Goal: Book appointment/travel/reservation

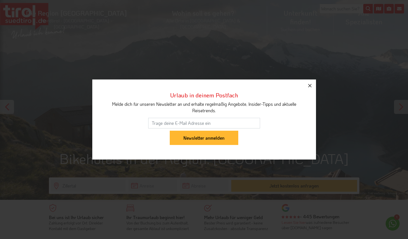
click at [310, 85] on icon "button" at bounding box center [309, 85] width 3 height 3
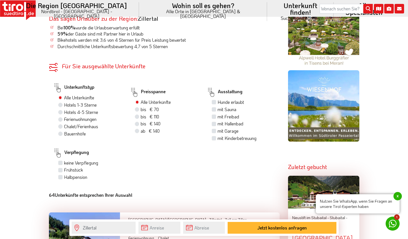
scroll to position [361, 0]
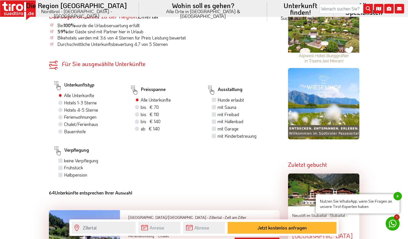
click at [141, 111] on label "bis € 110 bis CHF 103" at bounding box center [150, 114] width 18 height 6
click at [137, 113] on input "bis € 110 bis CHF 103" at bounding box center [138, 115] width 4 height 4
radio input "true"
click at [218, 104] on label "mit Sauna" at bounding box center [227, 107] width 19 height 6
click at [213, 105] on input "mit Sauna" at bounding box center [215, 107] width 4 height 4
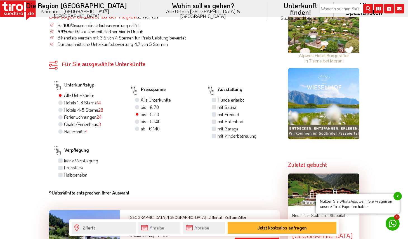
checkbox input "true"
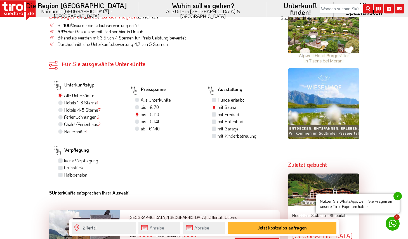
scroll to position [364, 0]
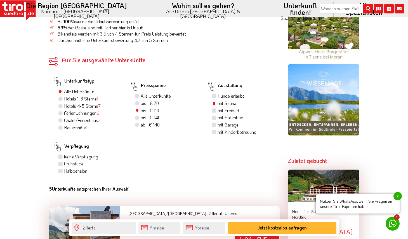
click at [64, 161] on label "Frühstück" at bounding box center [73, 164] width 19 height 6
click at [60, 162] on input "Frühstück" at bounding box center [61, 164] width 4 height 4
checkbox input "true"
click at [64, 103] on label "Hotels 4-5 Sterne 7" at bounding box center [82, 106] width 37 height 6
click at [60, 104] on input "Hotels 4-5 Sterne 7" at bounding box center [61, 106] width 4 height 4
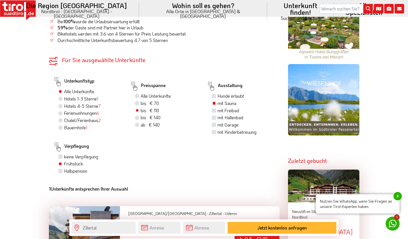
radio input "true"
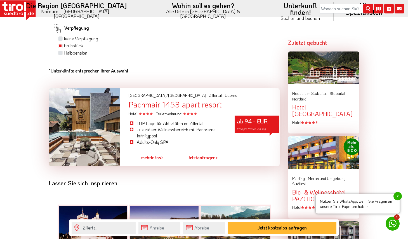
scroll to position [483, 0]
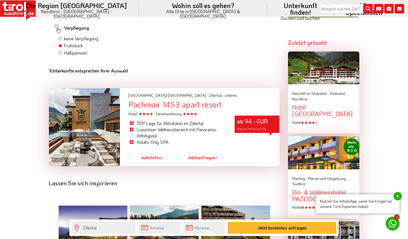
click at [150, 100] on div "Pachmair 1453 apart resort" at bounding box center [203, 104] width 151 height 9
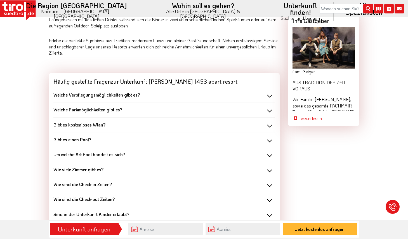
scroll to position [516, 0]
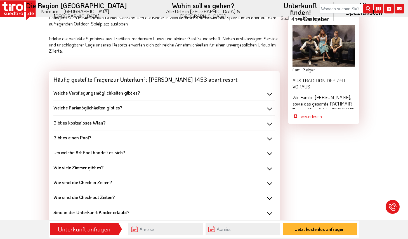
click at [270, 105] on div "Welche Parkmöglichkeiten gibt es?" at bounding box center [164, 108] width 222 height 6
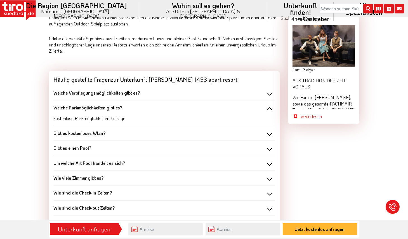
click at [270, 105] on div "Welche Parkmöglichkeiten gibt es?" at bounding box center [164, 108] width 222 height 6
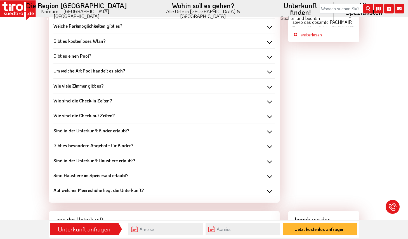
scroll to position [599, 0]
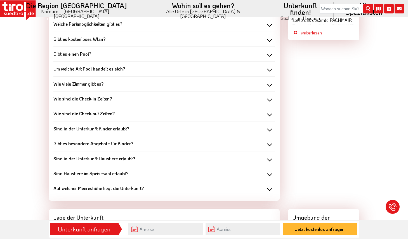
click at [270, 81] on div "Wie viele Zimmer gibt es?" at bounding box center [164, 84] width 222 height 6
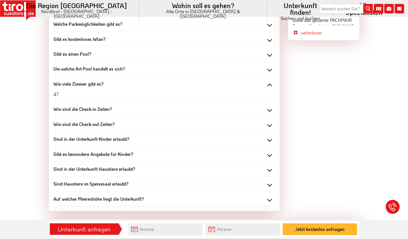
click at [270, 81] on div "Wie viele Zimmer gibt es?" at bounding box center [164, 84] width 222 height 6
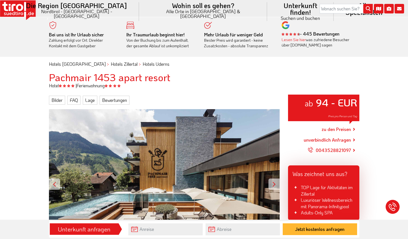
scroll to position [0, 0]
click at [87, 100] on link "Lage" at bounding box center [90, 100] width 15 height 9
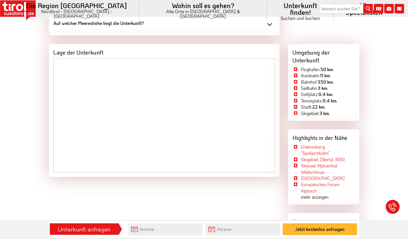
scroll to position [774, 0]
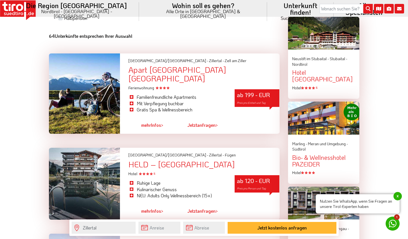
scroll to position [518, 0]
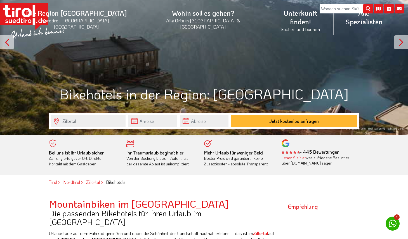
scroll to position [63, 0]
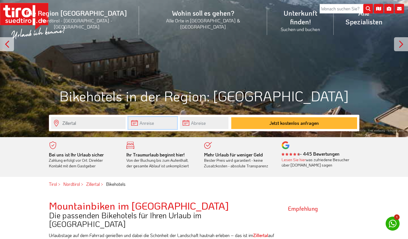
click at [152, 124] on input "text" at bounding box center [152, 123] width 49 height 12
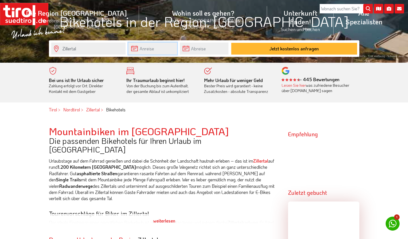
scroll to position [121, 0]
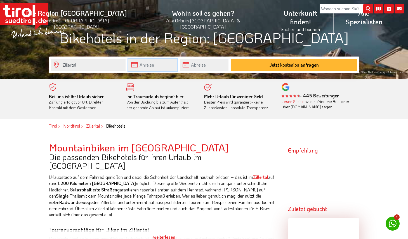
click at [157, 67] on input "text" at bounding box center [152, 65] width 49 height 12
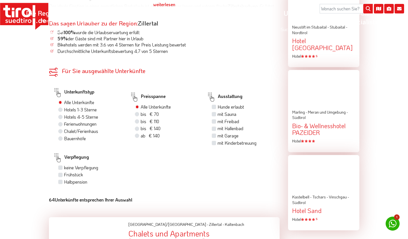
scroll to position [355, 0]
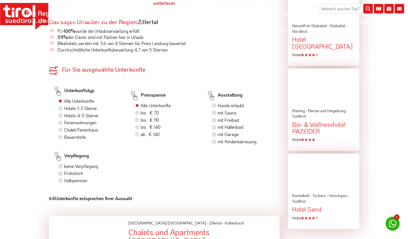
click at [64, 113] on label "Hotels 4-5 Sterne" at bounding box center [81, 116] width 34 height 6
click at [61, 114] on input "Hotels 4-5 Sterne" at bounding box center [61, 116] width 4 height 4
radio input "true"
click at [141, 117] on label "bis € 110 bis CHF 103" at bounding box center [150, 120] width 18 height 6
click at [138, 118] on input "bis € 110 bis CHF 103" at bounding box center [138, 120] width 4 height 4
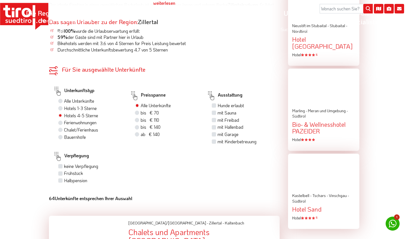
radio input "true"
click at [218, 110] on label "mit Sauna" at bounding box center [227, 113] width 19 height 6
click at [214, 111] on input "mit Sauna" at bounding box center [215, 113] width 4 height 4
checkbox input "true"
click at [64, 170] on label "Frühstück" at bounding box center [73, 173] width 19 height 6
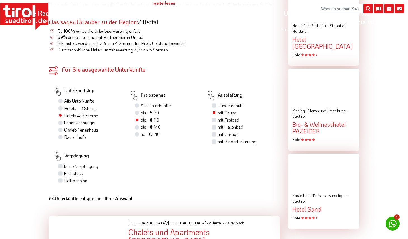
click at [60, 171] on input "Frühstück" at bounding box center [61, 173] width 4 height 4
checkbox input "true"
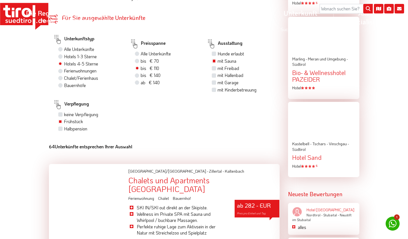
scroll to position [312, 0]
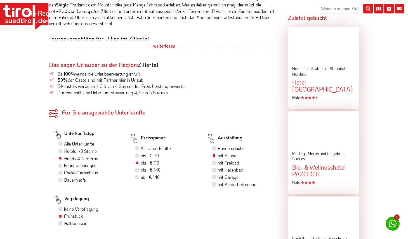
click at [166, 39] on div "weiterlesen" at bounding box center [164, 46] width 231 height 14
click at [163, 39] on div "weiterlesen" at bounding box center [164, 46] width 231 height 14
click at [166, 39] on div "weiterlesen" at bounding box center [164, 46] width 231 height 14
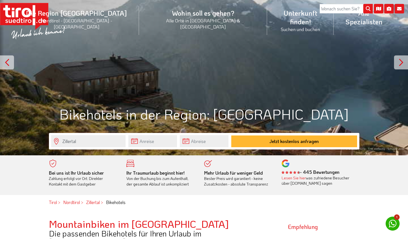
scroll to position [44, 0]
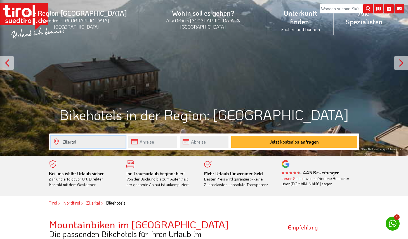
click at [71, 139] on input "Zillertal" at bounding box center [88, 142] width 74 height 12
click at [151, 140] on input "text" at bounding box center [152, 142] width 49 height 12
type input "18.08.2025"
click at [190, 140] on input "text" at bounding box center [204, 142] width 49 height 12
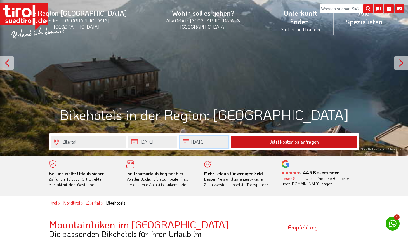
type input "20.08.2025"
click at [258, 138] on button "Jetzt kostenlos anfragen" at bounding box center [294, 142] width 126 height 12
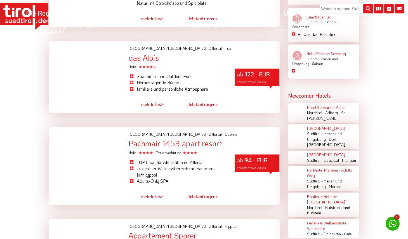
scroll to position [637, 0]
click at [157, 190] on link "mehr Infos >" at bounding box center [152, 196] width 22 height 13
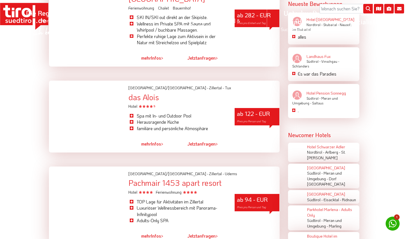
scroll to position [598, 0]
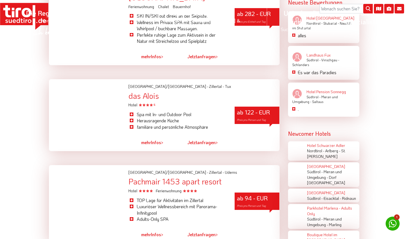
click at [175, 177] on div "Pachmair 1453 apart resort" at bounding box center [203, 181] width 151 height 9
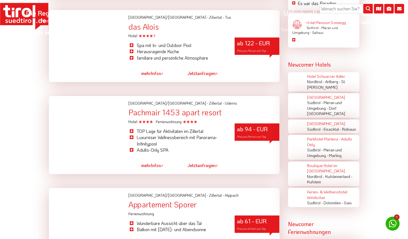
scroll to position [669, 0]
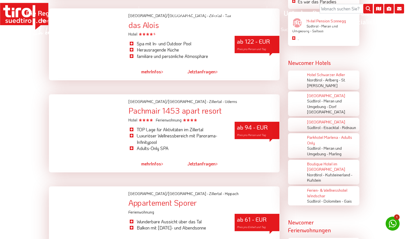
click at [256, 122] on div "ab 94 - EUR Preis pro Person und Tag" at bounding box center [257, 130] width 45 height 17
click at [251, 122] on div "ab 94 - EUR Preis pro Person und Tag" at bounding box center [257, 130] width 45 height 17
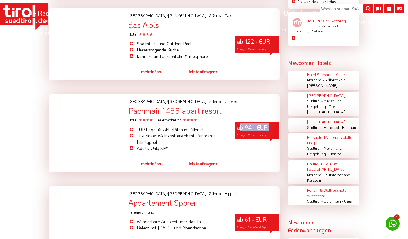
click at [251, 122] on div "ab 94 - EUR Preis pro Person und Tag" at bounding box center [257, 130] width 45 height 17
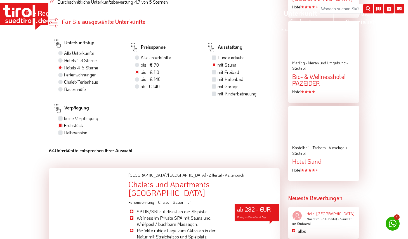
scroll to position [271, 0]
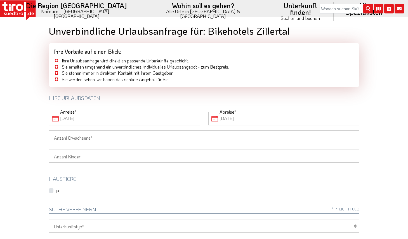
click at [99, 137] on input "Anzahl Erwachsene" at bounding box center [204, 136] width 311 height 13
type input "1"
click at [90, 153] on select "1 2 3 4 5 6" at bounding box center [204, 155] width 311 height 13
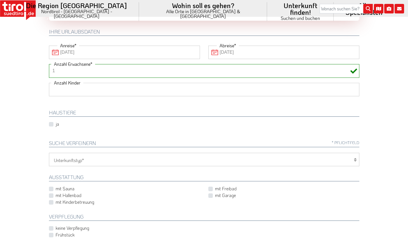
scroll to position [67, 0]
click at [355, 157] on icon at bounding box center [355, 158] width 3 height 4
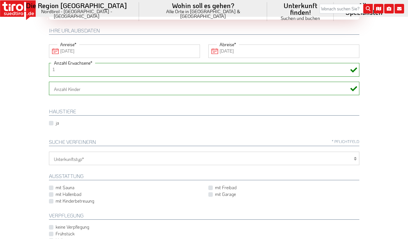
click at [355, 157] on icon at bounding box center [355, 158] width 3 height 4
click at [355, 156] on icon at bounding box center [355, 158] width 3 height 4
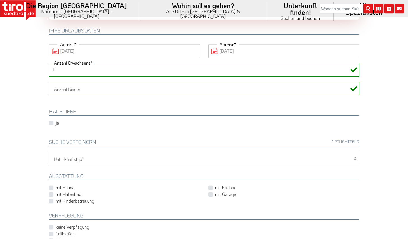
click at [355, 156] on icon at bounding box center [355, 158] width 3 height 4
click at [56, 185] on label "mit Sauna" at bounding box center [65, 187] width 19 height 6
click at [50, 186] on input "mit Sauna" at bounding box center [125, 188] width 151 height 4
checkbox input "true"
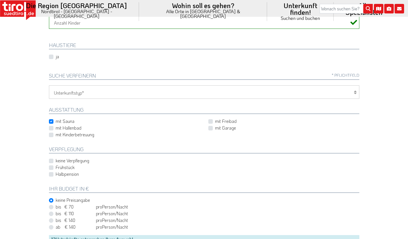
scroll to position [150, 0]
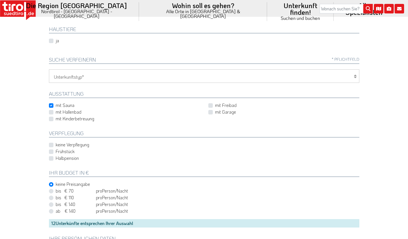
click at [56, 149] on label "Frühstück" at bounding box center [65, 151] width 19 height 6
click at [52, 150] on input "Frühstück" at bounding box center [205, 152] width 311 height 4
checkbox input "true"
click at [56, 156] on label "Halbpension" at bounding box center [67, 158] width 23 height 6
click at [52, 156] on input "Halbpension" at bounding box center [205, 158] width 311 height 4
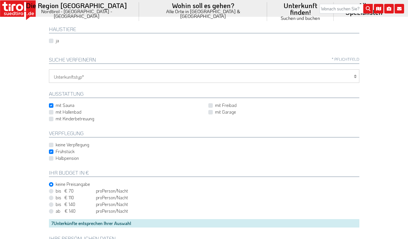
checkbox input "true"
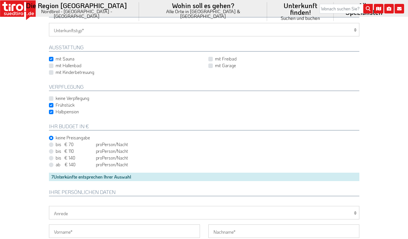
scroll to position [202, 0]
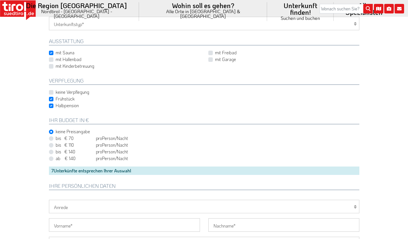
click at [56, 143] on label "bis € 110 bis CHF 103 pro Person Einheit /Nacht" at bounding box center [92, 145] width 72 height 6
click at [51, 143] on input "bis € 110 bis CHF 103 pro Person Einheit /Nacht" at bounding box center [205, 145] width 311 height 4
radio input "true"
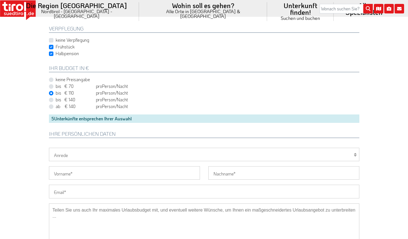
scroll to position [256, 0]
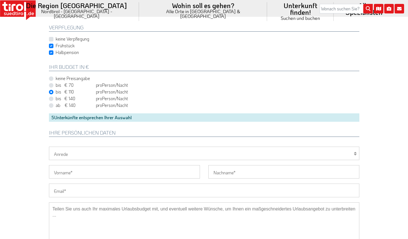
click at [355, 151] on icon at bounding box center [355, 153] width 3 height 4
select select "Herr"
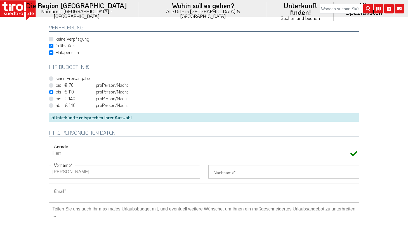
type input "Heribert"
type input "Sittinger"
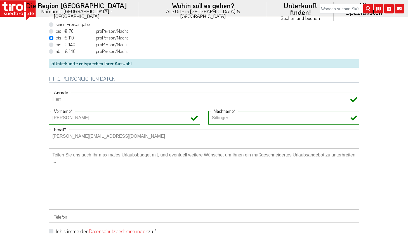
scroll to position [310, 0]
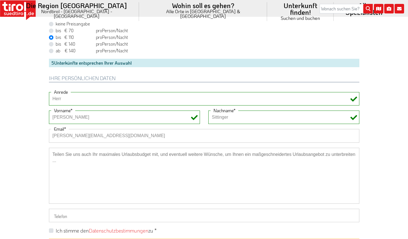
type input "heribert-s@gmx.de"
click at [74, 156] on textarea at bounding box center [204, 176] width 311 height 56
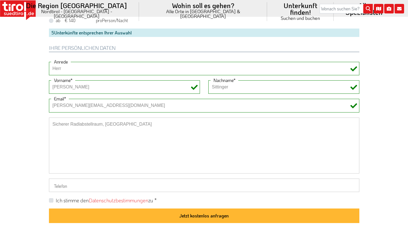
scroll to position [341, 0]
type textarea "Sicherer Radlabstellraum, PKW-Parkplatz"
click at [56, 197] on label "Ich stimme den Datenschutzbestimmungen zu *" at bounding box center [106, 200] width 101 height 7
click at [50, 198] on input "Ich stimme den Datenschutzbestimmungen zu *" at bounding box center [205, 200] width 311 height 4
checkbox input "true"
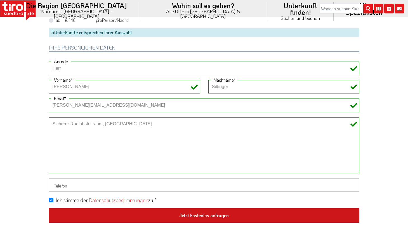
click at [205, 212] on button "Jetzt kostenlos anfragen" at bounding box center [204, 215] width 311 height 15
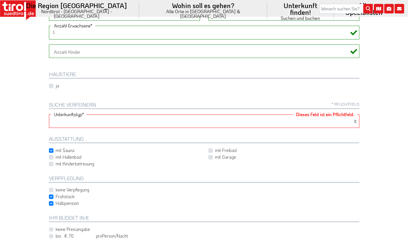
select select "1_4-5"
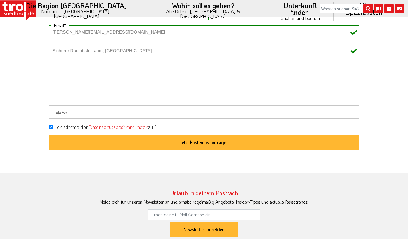
scroll to position [415, 0]
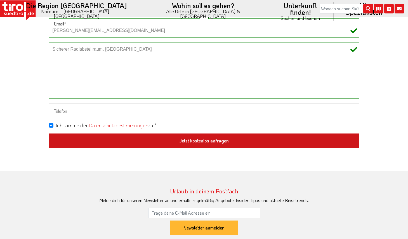
click at [216, 137] on button "Jetzt kostenlos anfragen" at bounding box center [204, 141] width 311 height 15
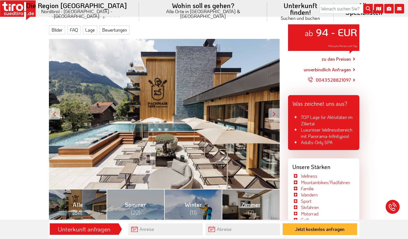
scroll to position [73, 0]
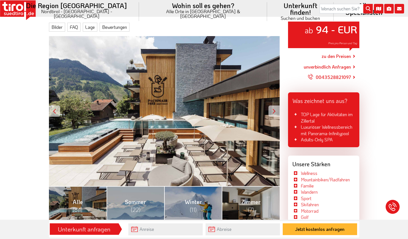
click at [273, 109] on div at bounding box center [274, 111] width 11 height 11
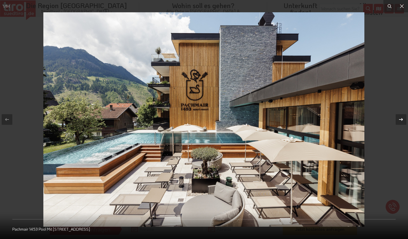
click at [400, 118] on icon at bounding box center [401, 119] width 7 height 7
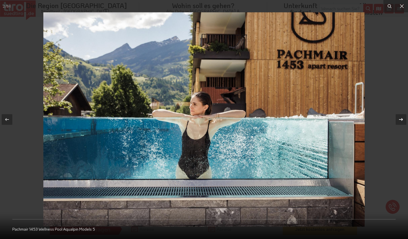
click at [400, 118] on icon at bounding box center [401, 119] width 7 height 7
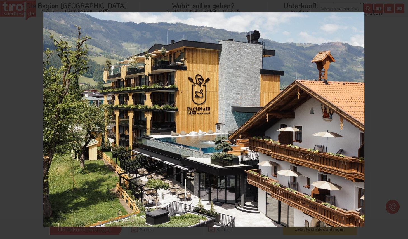
click at [400, 118] on div "3 / 84 Pachmair 1453 Aussenaufnahme [PERSON_NAME] Gesamtansicht 2" at bounding box center [204, 119] width 408 height 239
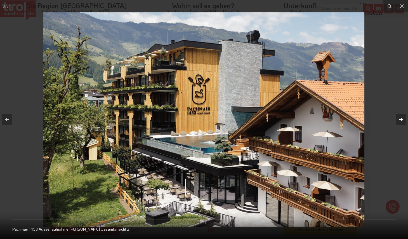
click at [401, 119] on icon at bounding box center [401, 119] width 7 height 7
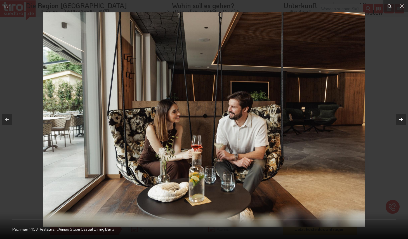
click at [401, 119] on icon at bounding box center [401, 119] width 7 height 7
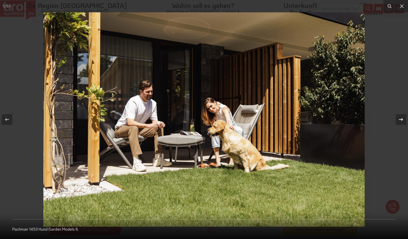
click at [401, 119] on icon at bounding box center [401, 119] width 7 height 7
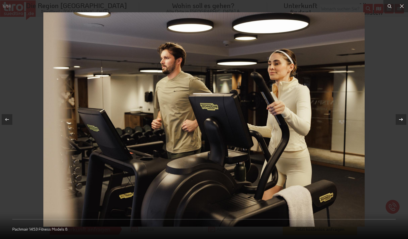
click at [401, 119] on icon at bounding box center [401, 119] width 7 height 7
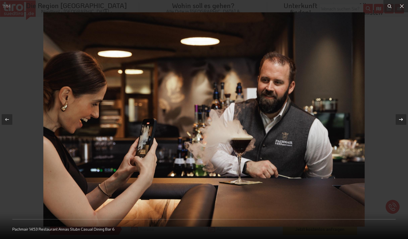
click at [401, 119] on icon at bounding box center [401, 119] width 7 height 7
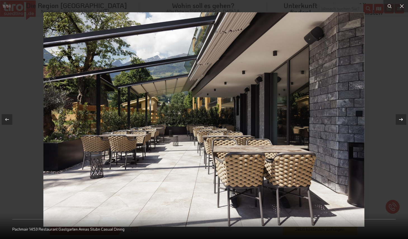
click at [401, 119] on icon at bounding box center [401, 119] width 7 height 7
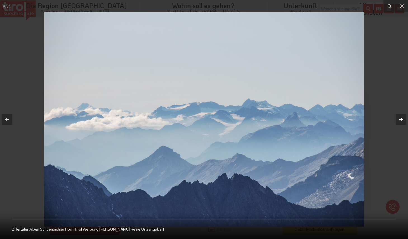
click at [401, 119] on icon at bounding box center [401, 119] width 7 height 7
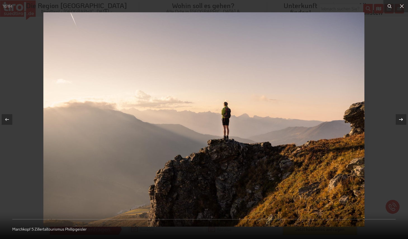
click at [401, 119] on icon at bounding box center [401, 119] width 7 height 7
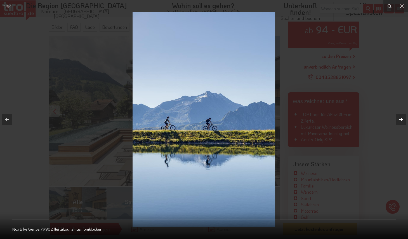
click at [401, 119] on icon at bounding box center [401, 119] width 7 height 7
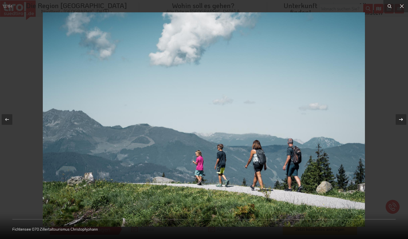
click at [401, 119] on icon at bounding box center [401, 119] width 7 height 7
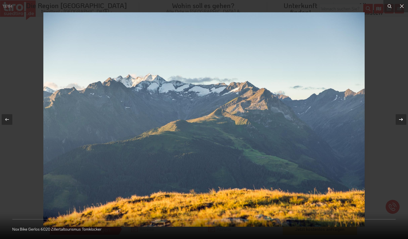
click at [401, 119] on icon at bounding box center [401, 119] width 7 height 7
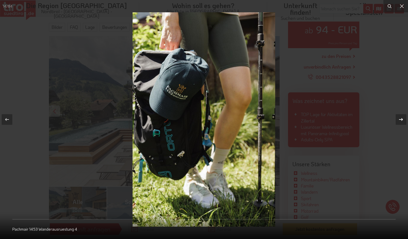
click at [401, 119] on icon at bounding box center [401, 119] width 7 height 7
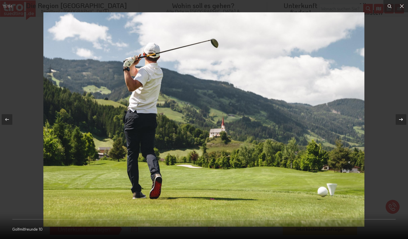
click at [401, 119] on icon at bounding box center [401, 119] width 7 height 7
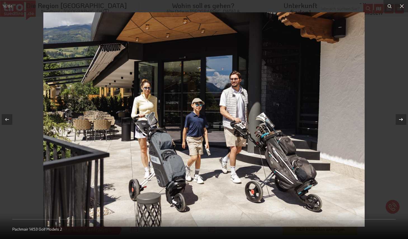
click at [401, 119] on icon at bounding box center [401, 119] width 7 height 7
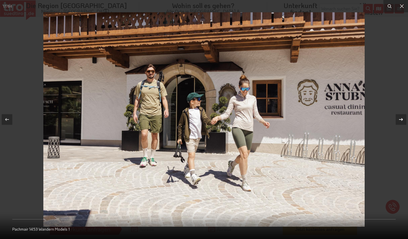
click at [401, 119] on icon at bounding box center [401, 119] width 7 height 7
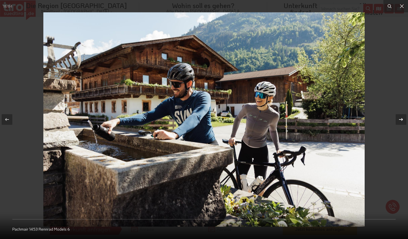
click at [401, 119] on icon at bounding box center [401, 119] width 7 height 7
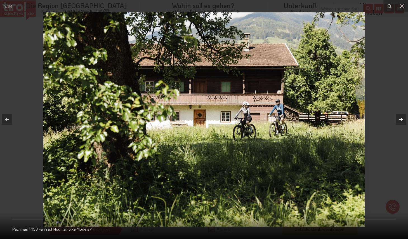
click at [401, 119] on icon at bounding box center [401, 119] width 7 height 7
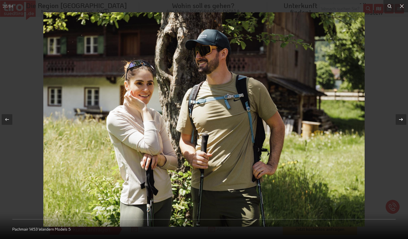
click at [401, 119] on icon at bounding box center [401, 119] width 7 height 7
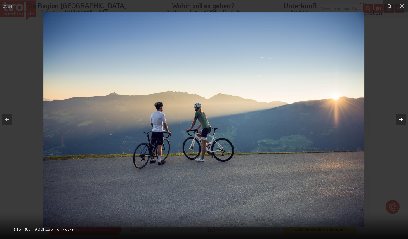
click at [401, 119] on icon at bounding box center [401, 119] width 7 height 7
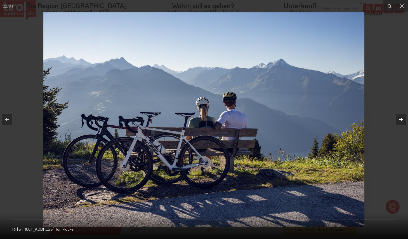
click at [401, 119] on icon at bounding box center [401, 119] width 7 height 7
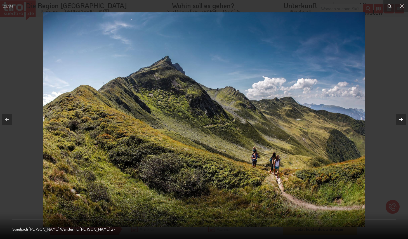
click at [401, 119] on icon at bounding box center [401, 119] width 7 height 7
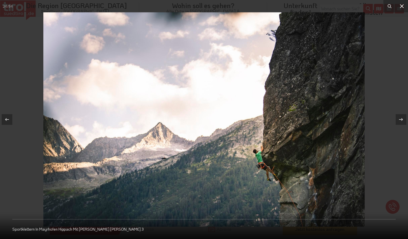
click at [403, 7] on icon at bounding box center [402, 6] width 4 height 4
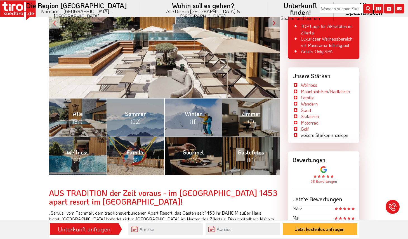
scroll to position [164, 0]
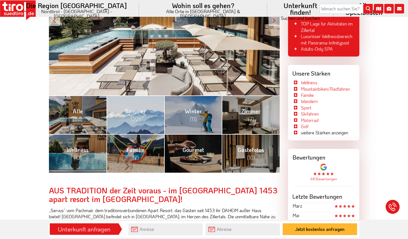
click at [127, 114] on span "Sommer (22)" at bounding box center [135, 114] width 21 height 15
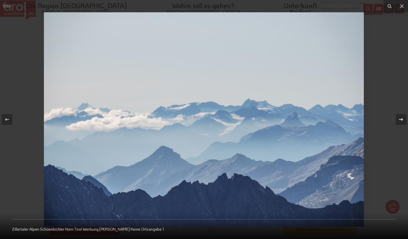
click at [401, 118] on icon at bounding box center [401, 119] width 7 height 7
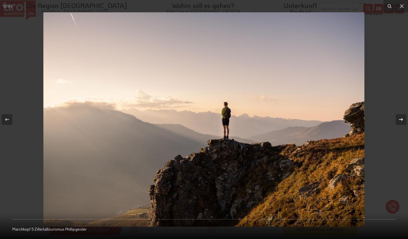
click at [401, 118] on icon at bounding box center [401, 119] width 7 height 7
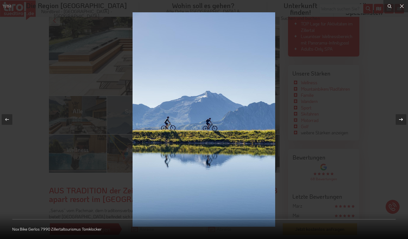
click at [401, 118] on icon at bounding box center [401, 119] width 7 height 7
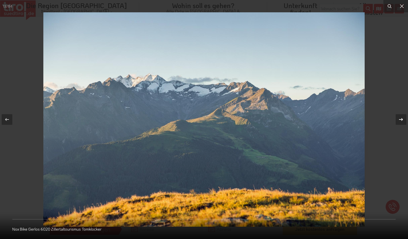
click at [401, 118] on icon at bounding box center [401, 119] width 7 height 7
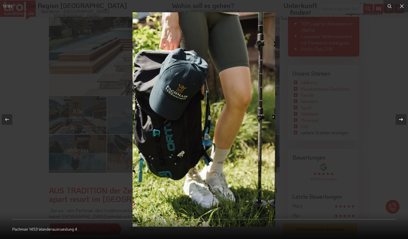
click at [401, 118] on icon at bounding box center [401, 119] width 7 height 7
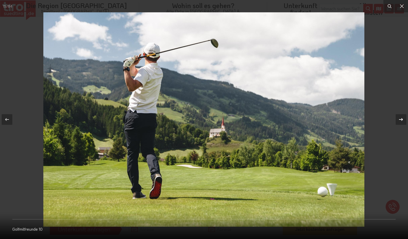
click at [401, 118] on icon at bounding box center [401, 119] width 7 height 7
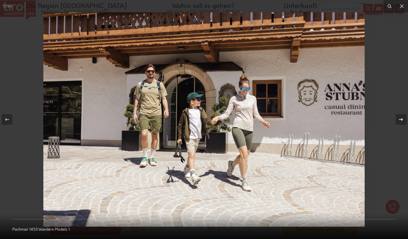
click at [401, 118] on icon at bounding box center [401, 119] width 7 height 7
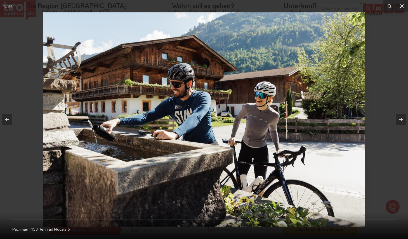
click at [401, 8] on icon at bounding box center [402, 6] width 7 height 7
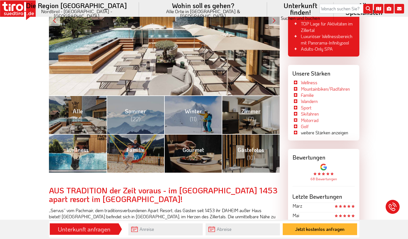
click at [72, 149] on span "Wellness (12)" at bounding box center [78, 153] width 22 height 15
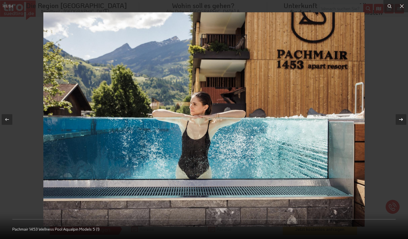
click at [400, 117] on icon at bounding box center [401, 119] width 7 height 7
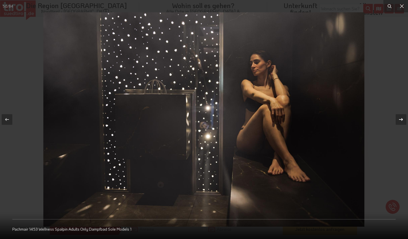
click at [400, 117] on icon at bounding box center [401, 119] width 7 height 7
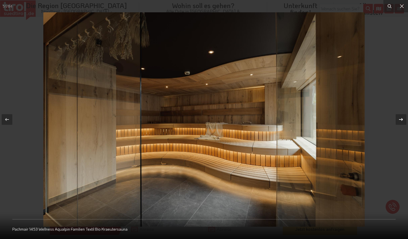
click at [400, 117] on icon at bounding box center [401, 119] width 7 height 7
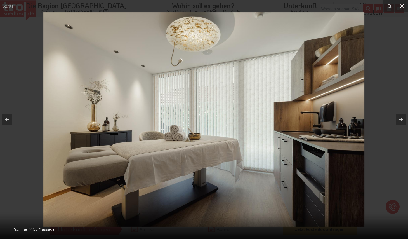
click at [403, 5] on icon at bounding box center [402, 6] width 4 height 4
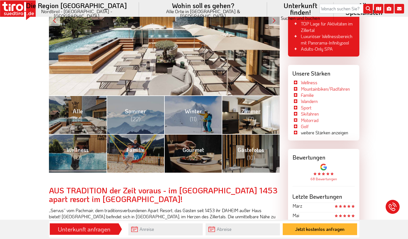
click at [252, 114] on link "Zimmer (7)" at bounding box center [251, 114] width 58 height 39
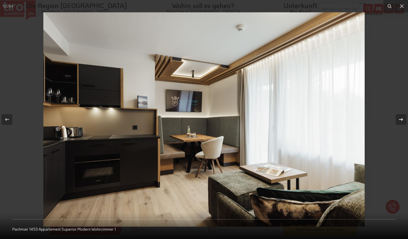
click at [401, 119] on icon at bounding box center [401, 119] width 7 height 7
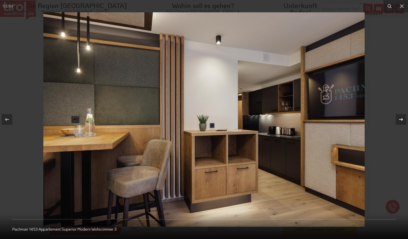
click at [401, 119] on icon at bounding box center [401, 119] width 7 height 7
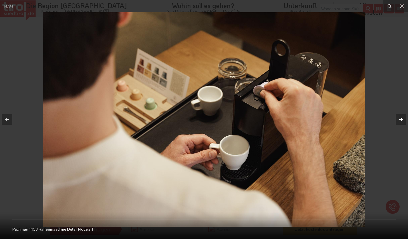
click at [401, 119] on icon at bounding box center [401, 119] width 7 height 7
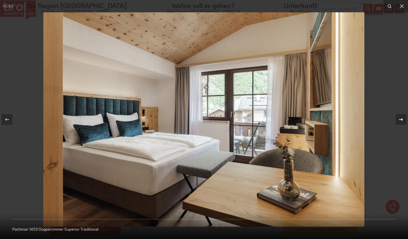
click at [401, 119] on icon at bounding box center [401, 119] width 7 height 7
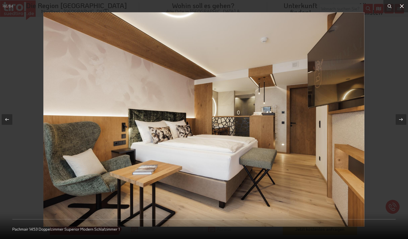
click at [401, 6] on icon at bounding box center [402, 6] width 7 height 7
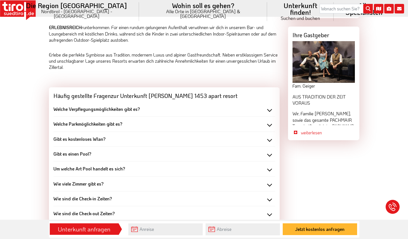
scroll to position [501, 0]
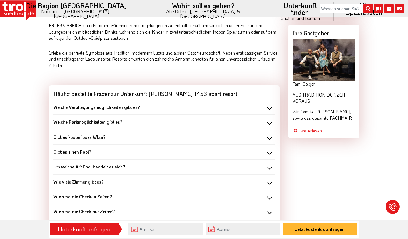
click at [270, 119] on div "Welche Parkmöglichkeiten gibt es?" at bounding box center [164, 122] width 222 height 6
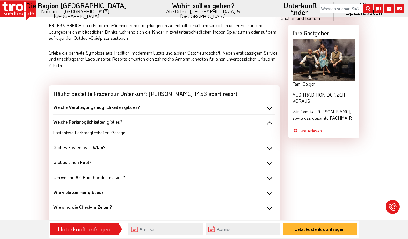
click at [270, 119] on div "Welche Parkmöglichkeiten gibt es?" at bounding box center [164, 122] width 222 height 6
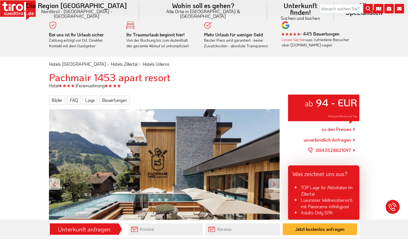
scroll to position [0, 0]
click at [91, 99] on link "Lage" at bounding box center [90, 100] width 15 height 9
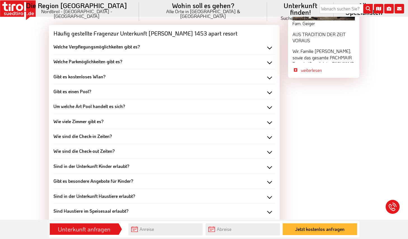
scroll to position [563, 0]
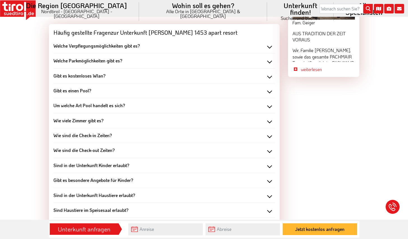
click at [269, 43] on div "Welche Verpflegungsmöglichkeiten gibt es?" at bounding box center [164, 46] width 222 height 6
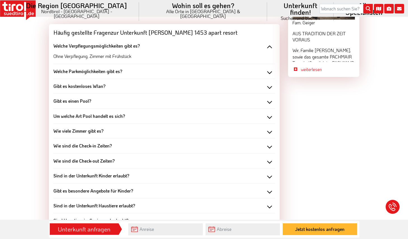
click at [269, 43] on div "Welche Verpflegungsmöglichkeiten gibt es?" at bounding box center [164, 46] width 222 height 6
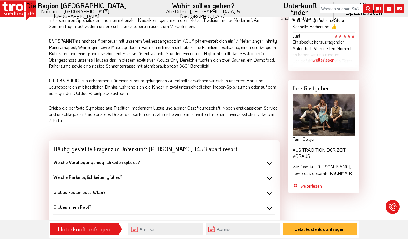
scroll to position [442, 0]
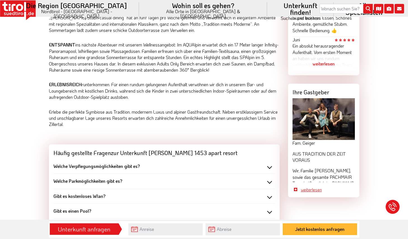
click at [311, 187] on link "weiterlesen" at bounding box center [328, 190] width 54 height 6
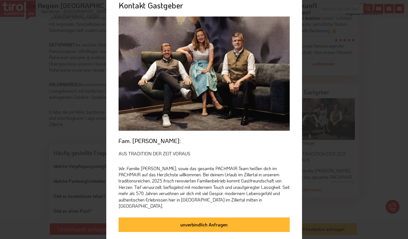
scroll to position [13, 0]
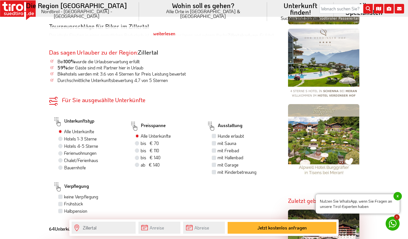
scroll to position [332, 0]
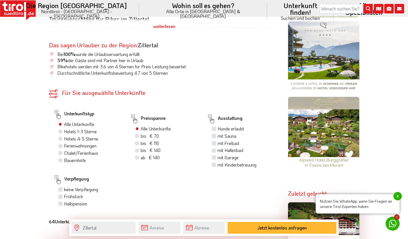
click at [141, 140] on label "bis € 110 bis CHF 103" at bounding box center [150, 143] width 18 height 6
click at [138, 141] on input "bis € 110 bis CHF 103" at bounding box center [138, 143] width 4 height 4
radio input "true"
click at [64, 136] on label "Hotels 4-5 Sterne 28" at bounding box center [83, 139] width 39 height 6
click at [60, 137] on input "Hotels 4-5 Sterne 28" at bounding box center [61, 139] width 4 height 4
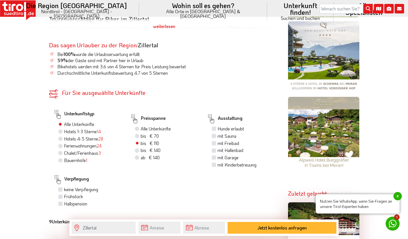
radio input "true"
click at [218, 133] on label "mit Sauna" at bounding box center [227, 136] width 19 height 6
click at [214, 134] on input "mit Sauna" at bounding box center [215, 136] width 4 height 4
checkbox input "true"
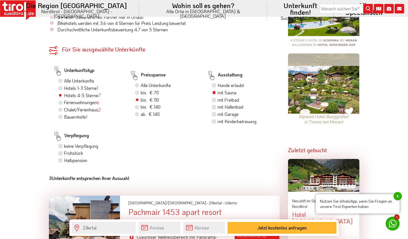
scroll to position [398, 0]
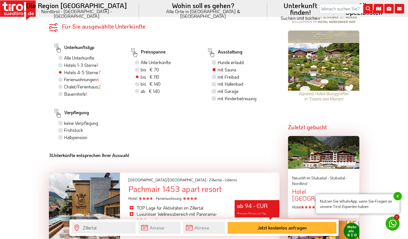
click at [64, 127] on label "Frühstück" at bounding box center [73, 130] width 19 height 6
click at [61, 128] on input "Frühstück" at bounding box center [61, 130] width 4 height 4
checkbox input "true"
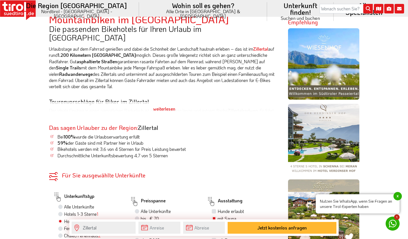
scroll to position [250, 0]
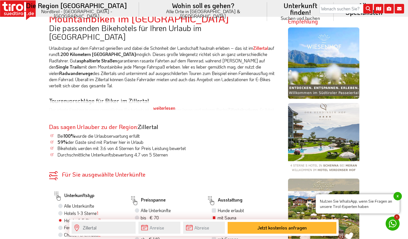
click at [155, 171] on form "Für Sie ausgewählte Unterkünfte Ihre Unterkünfte in der Region Unterkunftstyp A…" at bounding box center [164, 238] width 231 height 135
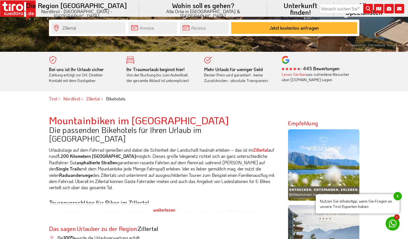
scroll to position [150, 0]
